Goal: Check status: Check status

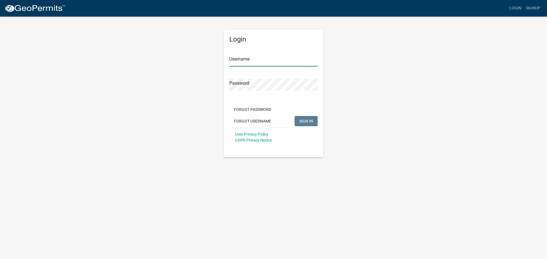
click at [253, 66] on input "Username" at bounding box center [273, 61] width 88 height 12
type input "seckert08"
click at [294, 116] on button "SIGN IN" at bounding box center [305, 121] width 23 height 10
